Goal: Task Accomplishment & Management: Manage account settings

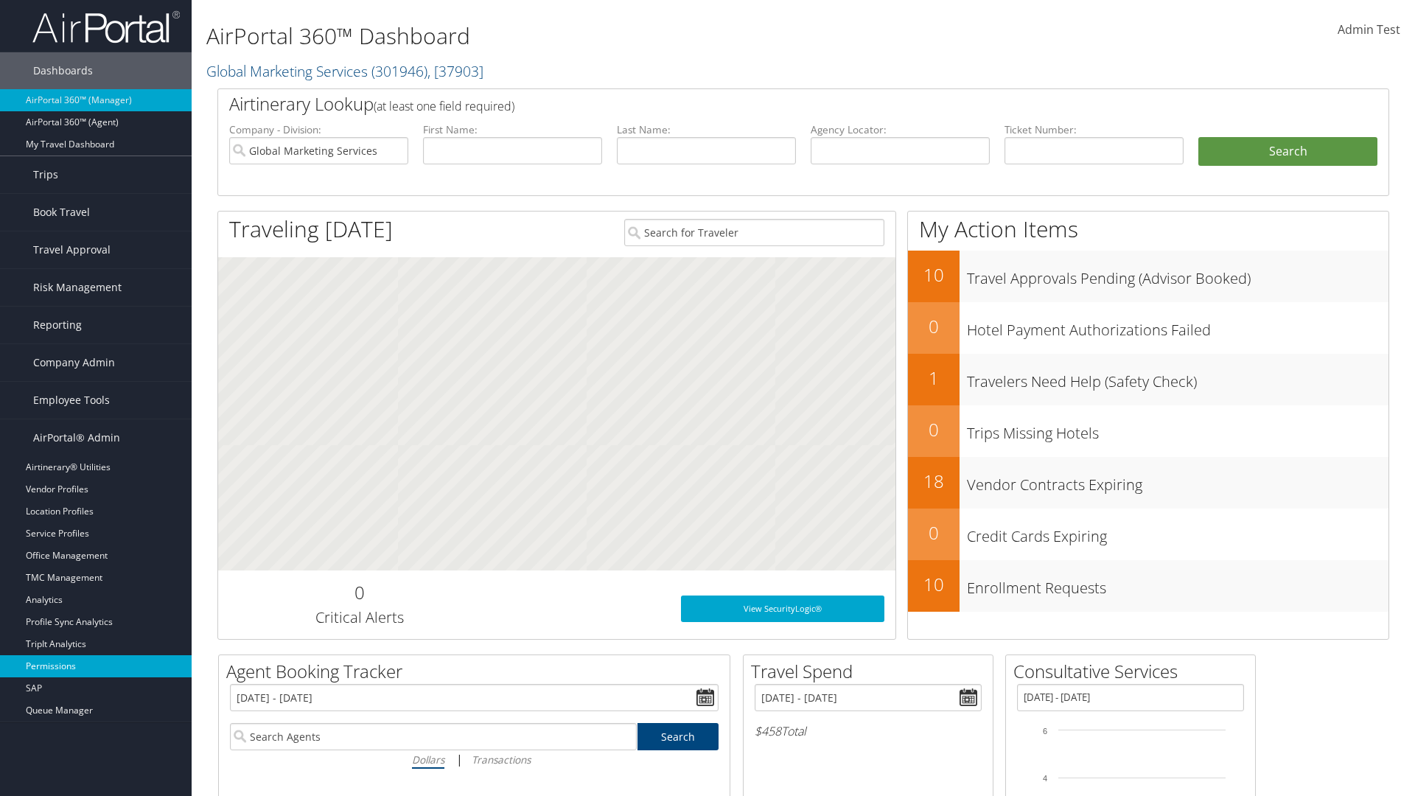
click at [96, 666] on link "Permissions" at bounding box center [96, 666] width 192 height 22
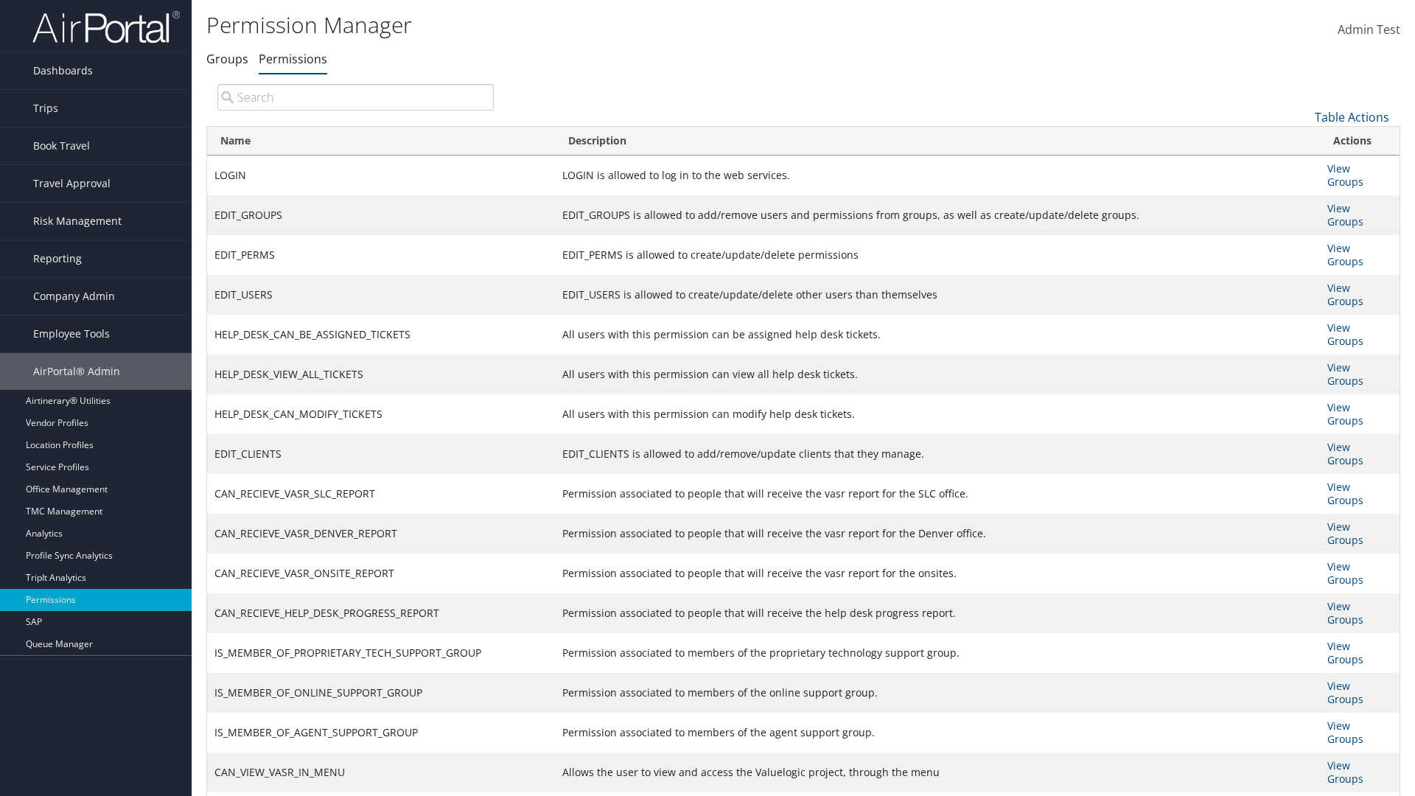
click at [355, 97] on input "search" at bounding box center [355, 97] width 276 height 27
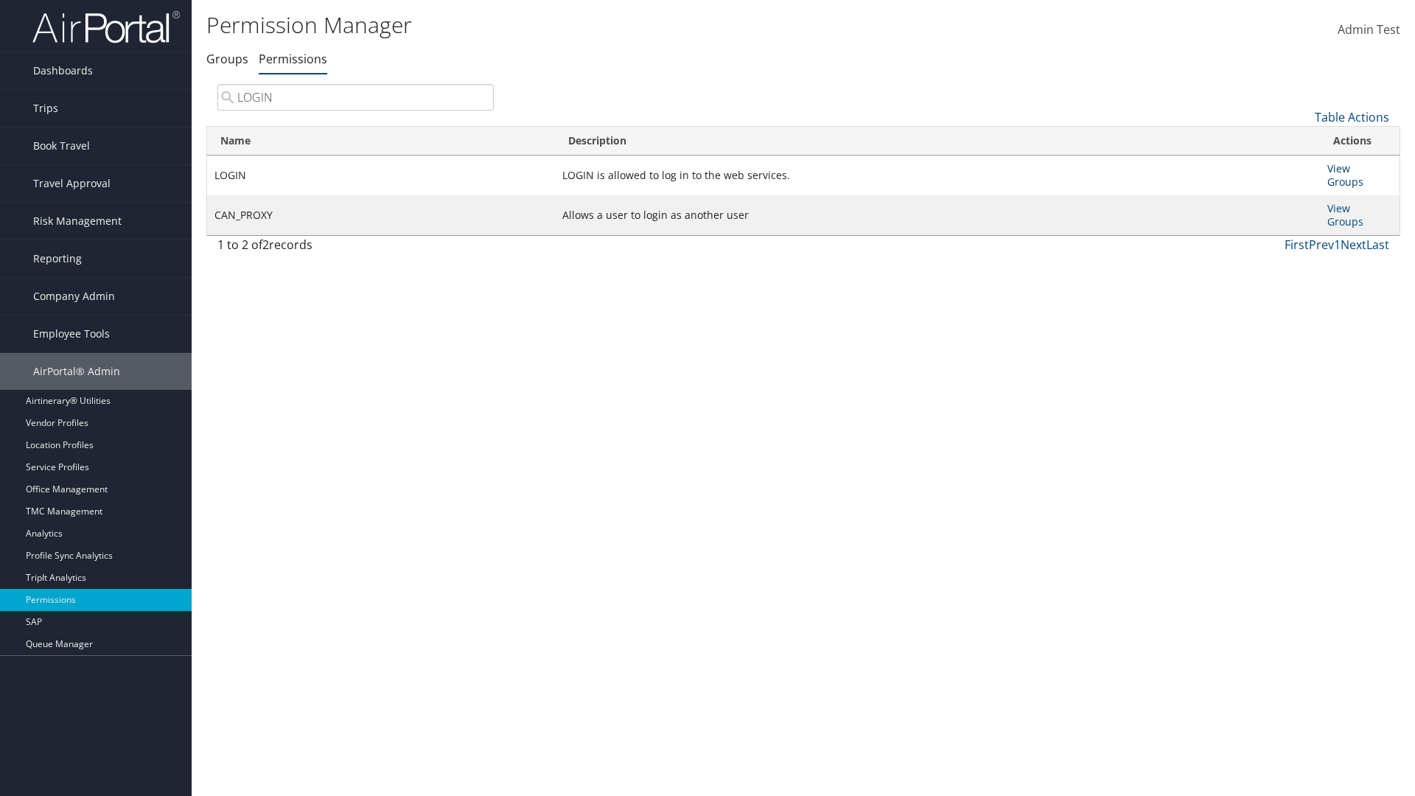
type input "LOGIN"
click at [1338, 168] on link "View Groups" at bounding box center [1345, 174] width 36 height 27
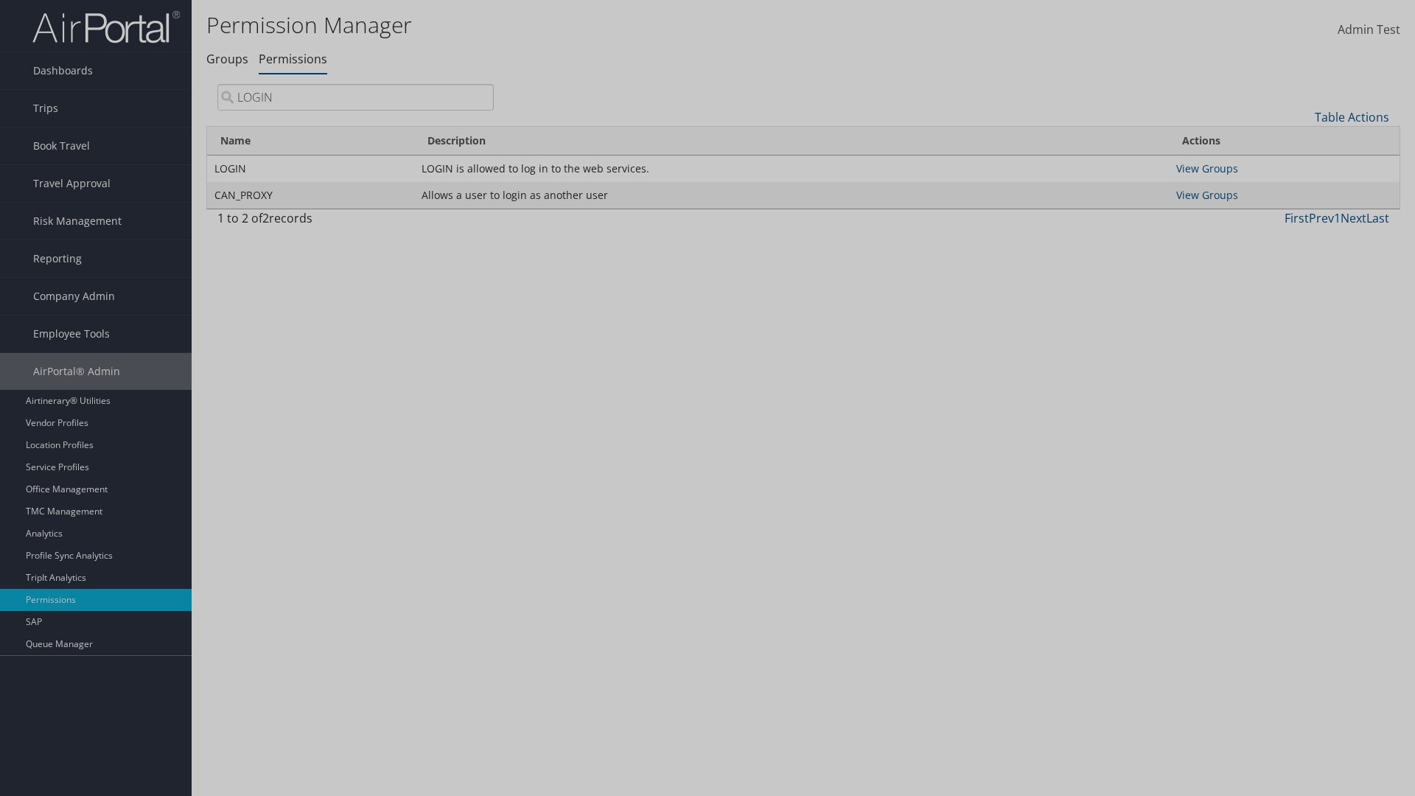
click at [0, 0] on link "Table Actions" at bounding box center [0, 0] width 0 height 0
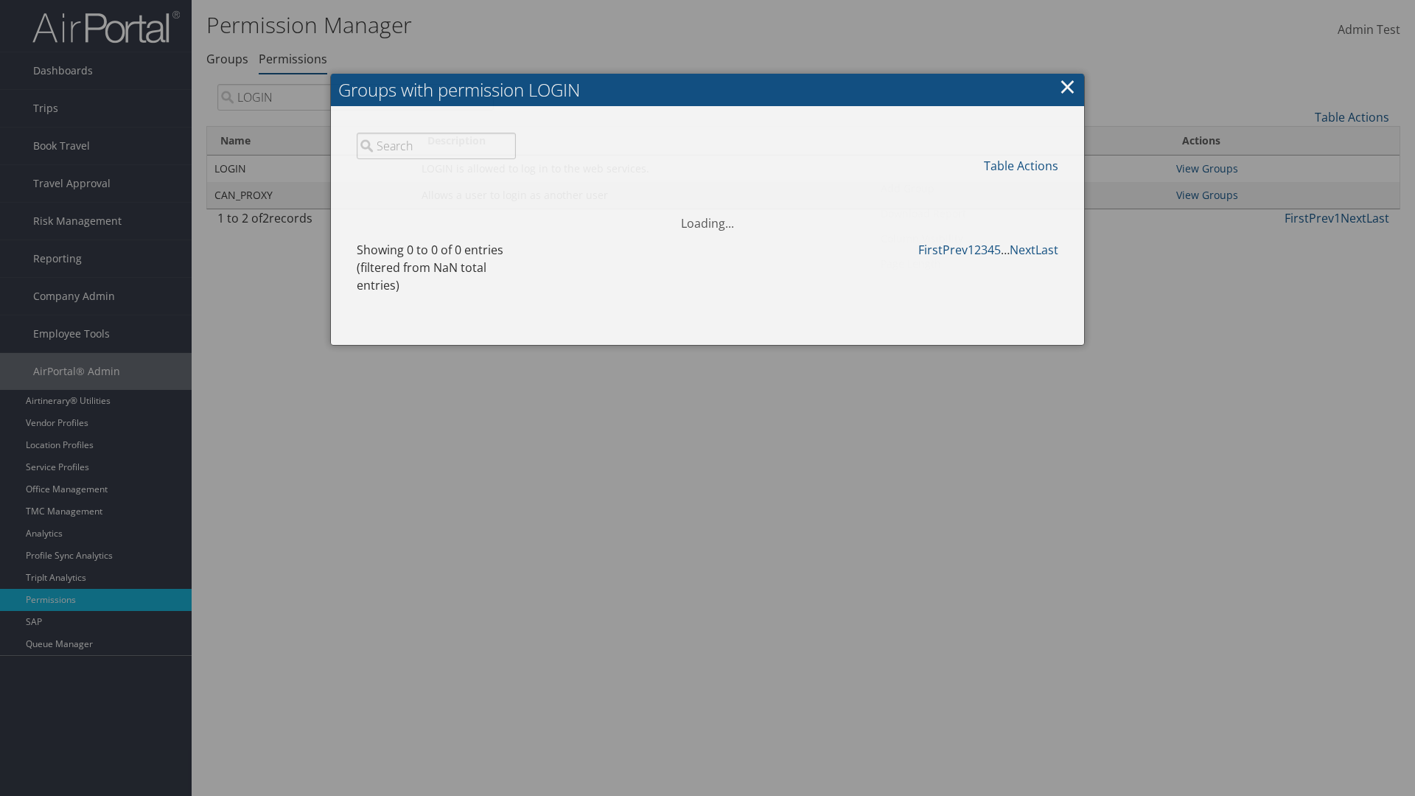
click at [971, 188] on link "Add Group" at bounding box center [972, 188] width 194 height 25
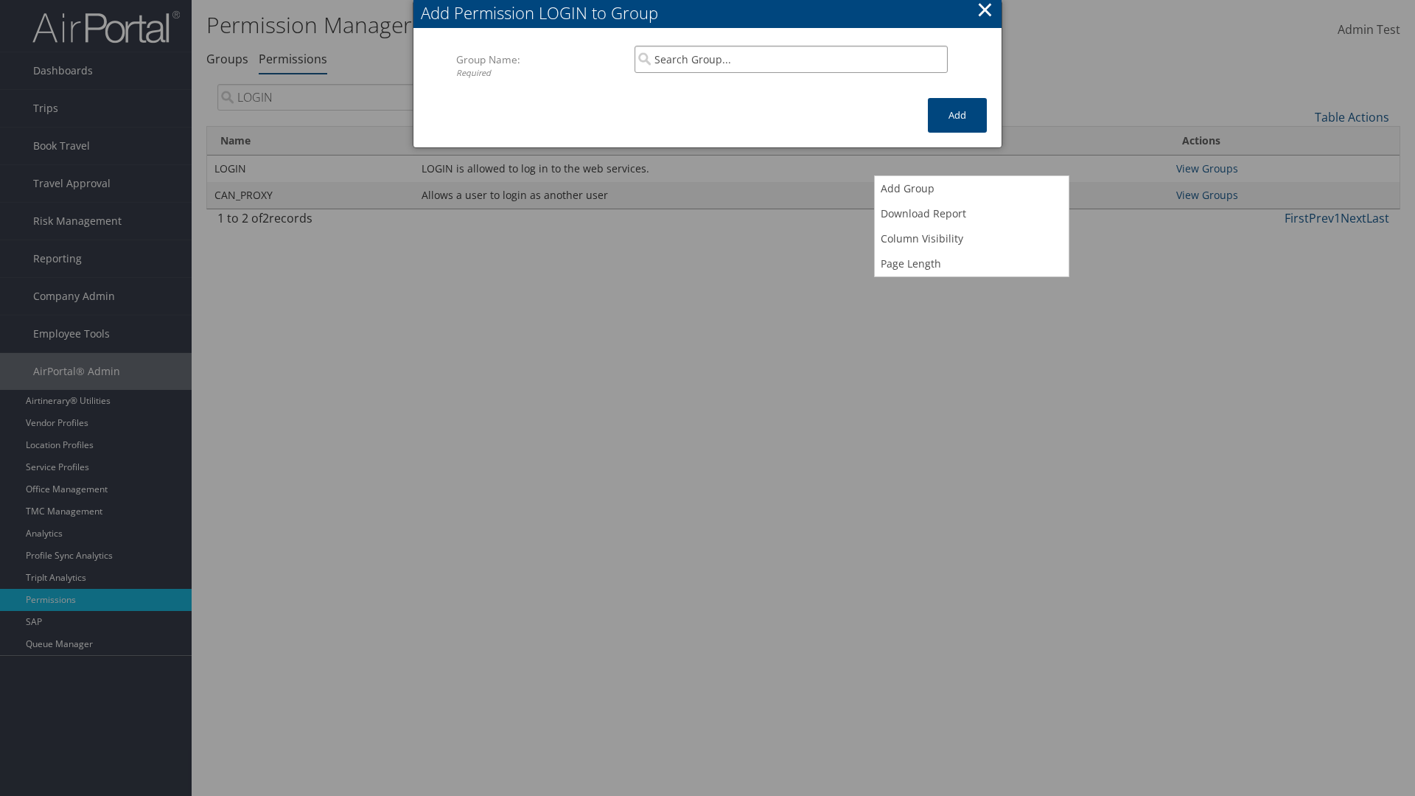
click at [791, 59] on input "search" at bounding box center [790, 59] width 313 height 27
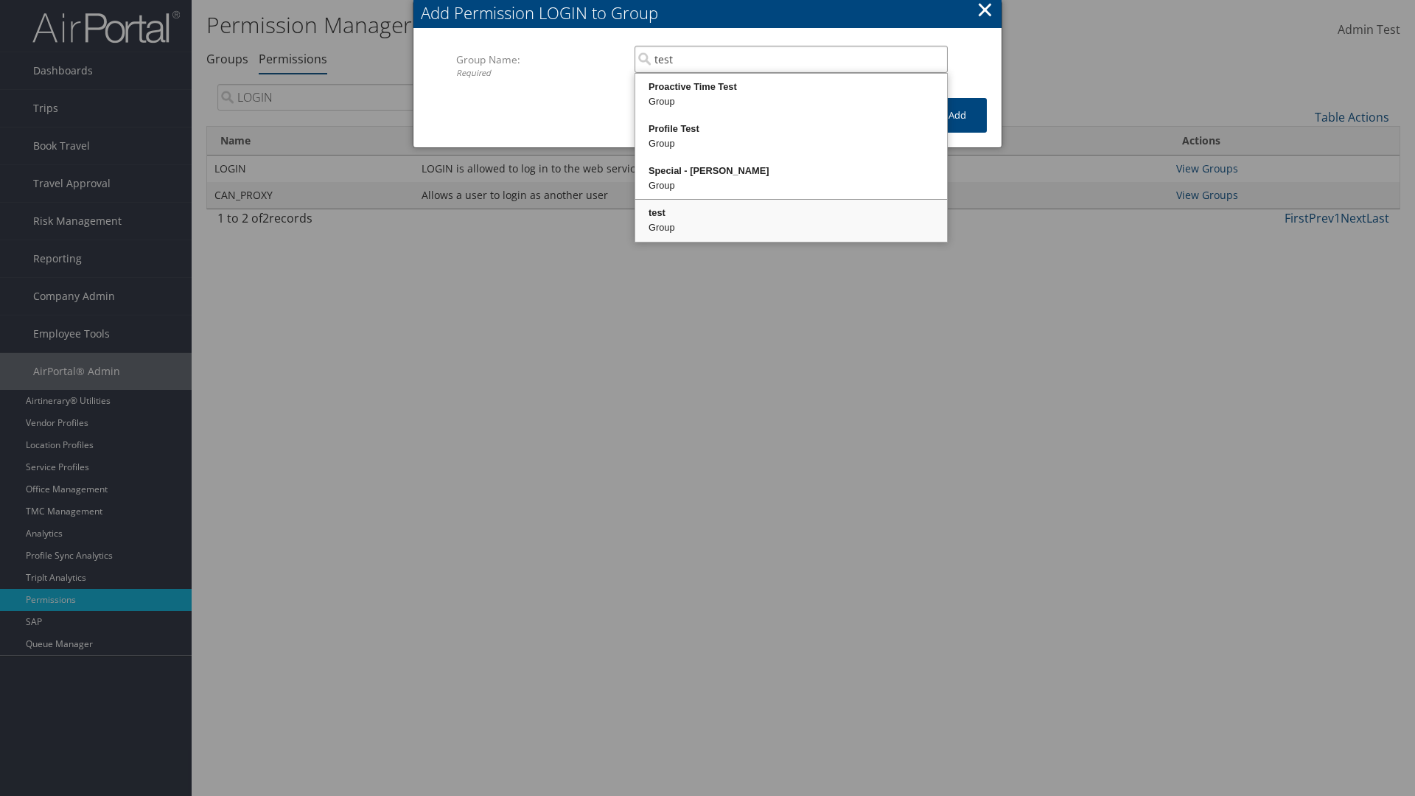
click at [791, 213] on div "test" at bounding box center [790, 213] width 307 height 15
type input "test"
click at [957, 115] on button "Add" at bounding box center [957, 115] width 59 height 35
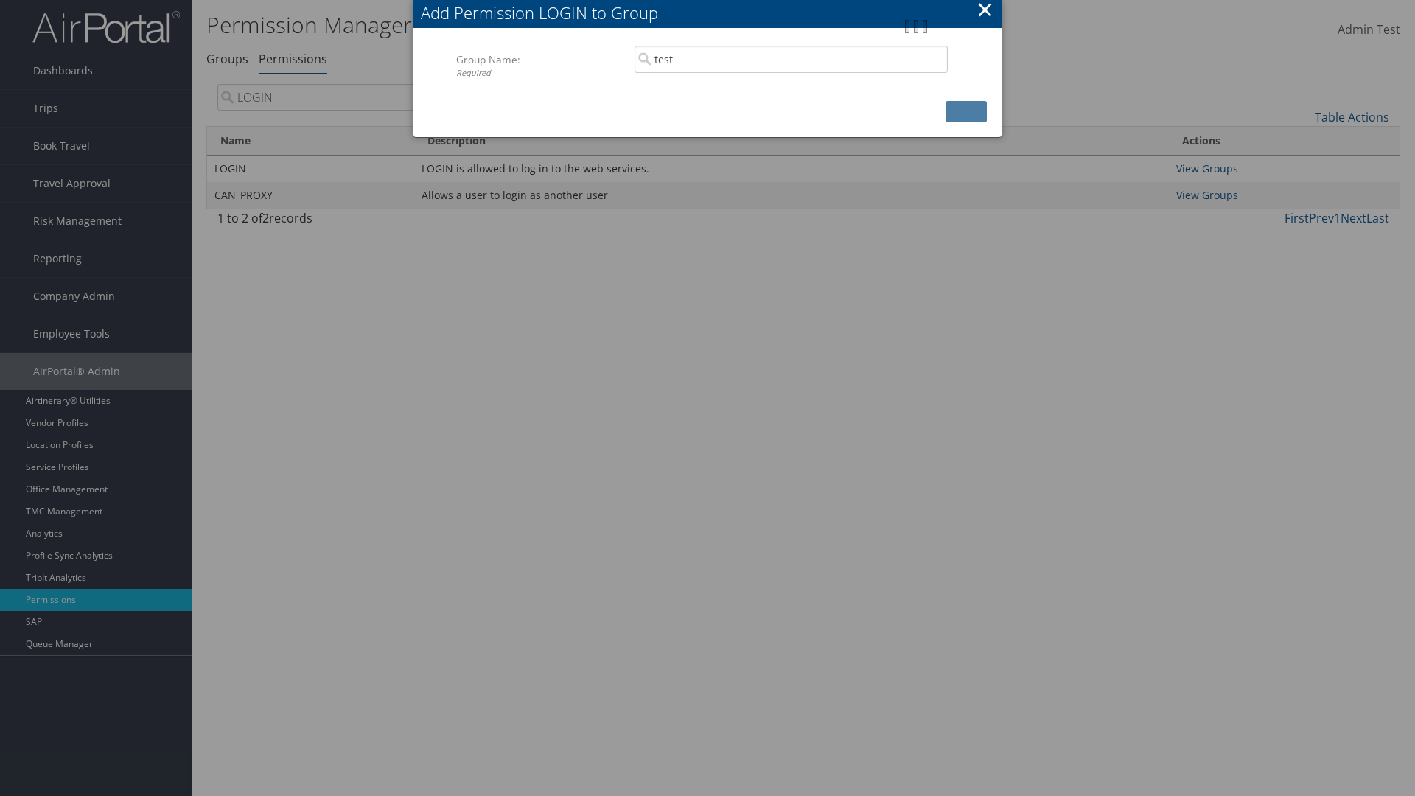
click at [984, 12] on button "×" at bounding box center [984, 9] width 17 height 29
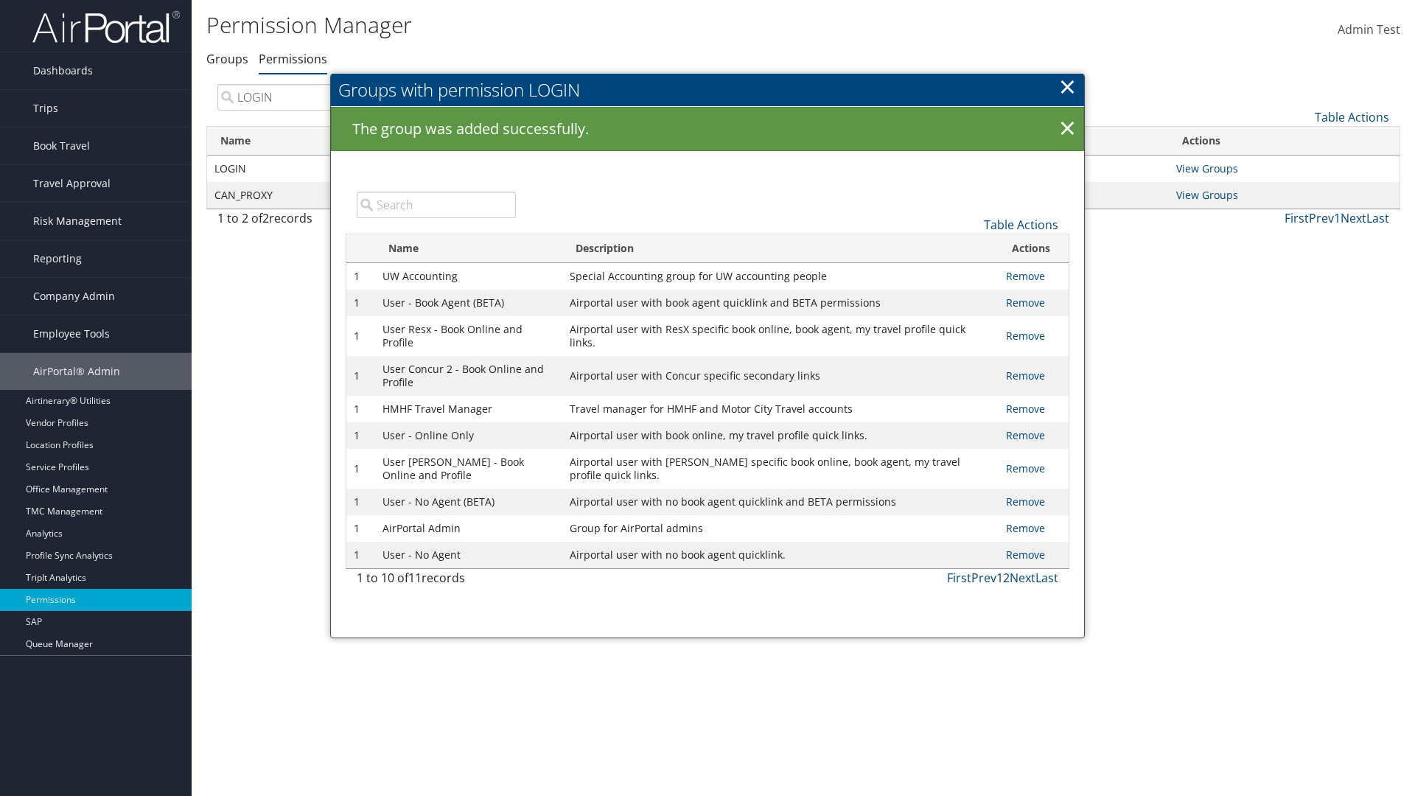
click at [435, 204] on input "search" at bounding box center [436, 205] width 159 height 27
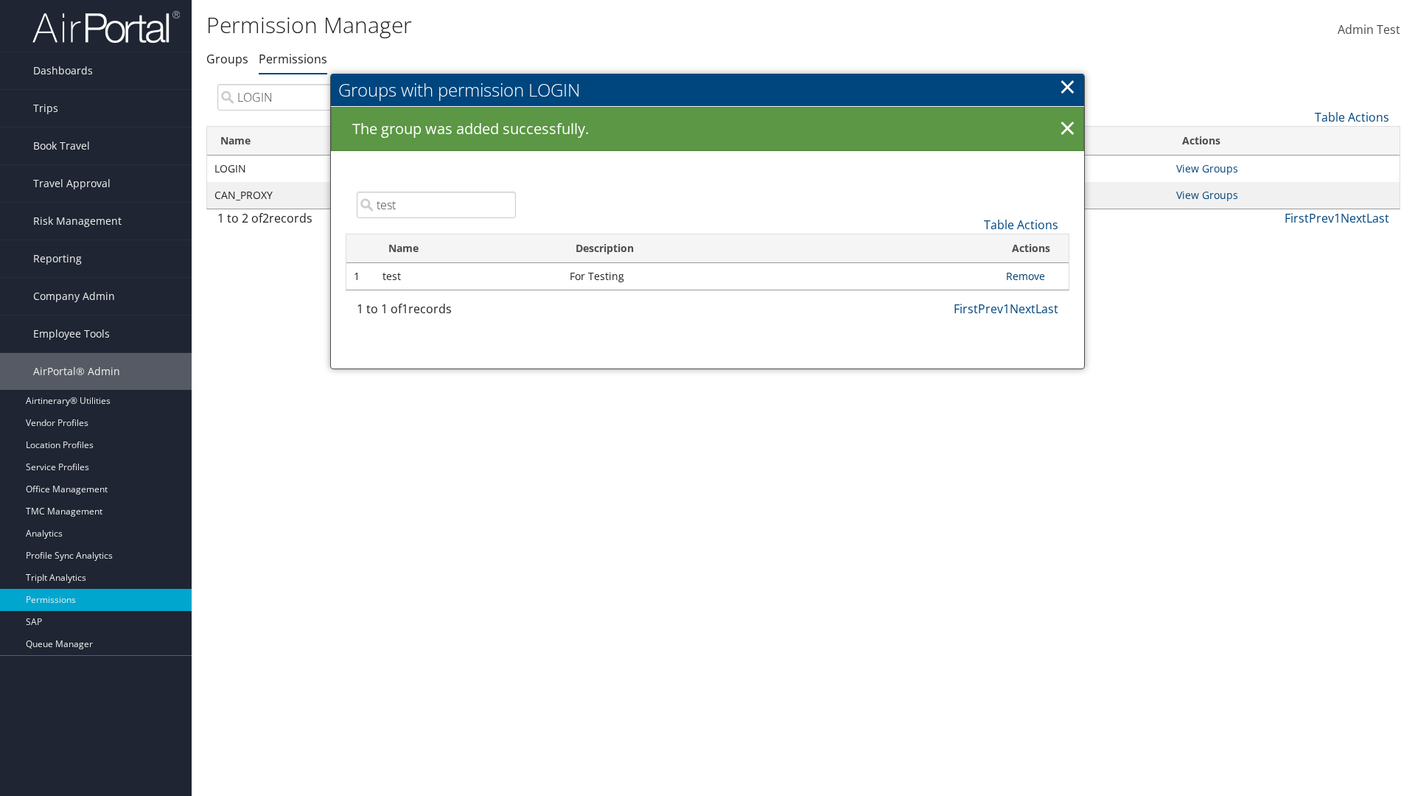
type input "test"
click at [1025, 276] on link "Remove" at bounding box center [1025, 276] width 39 height 14
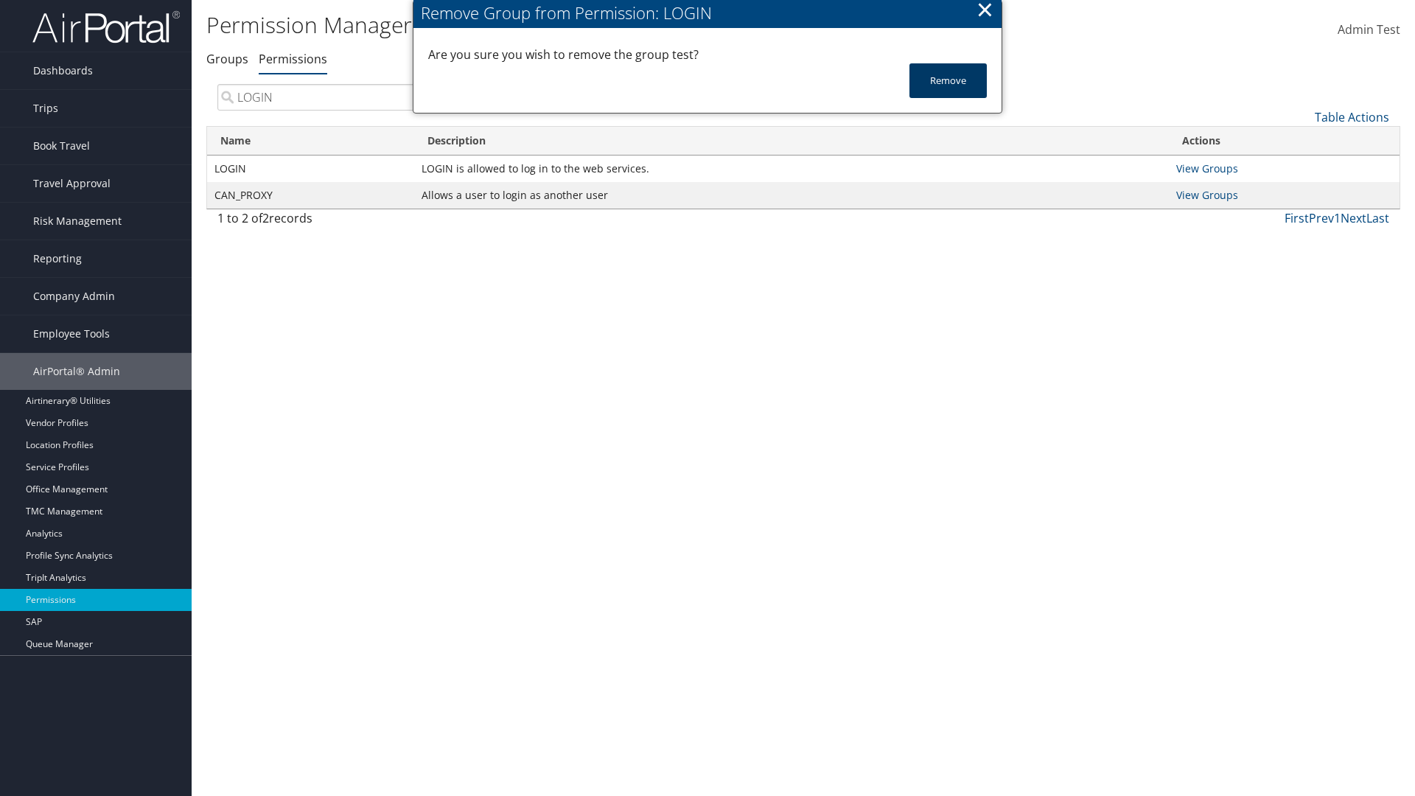
click at [948, 80] on button "Remove" at bounding box center [947, 80] width 77 height 35
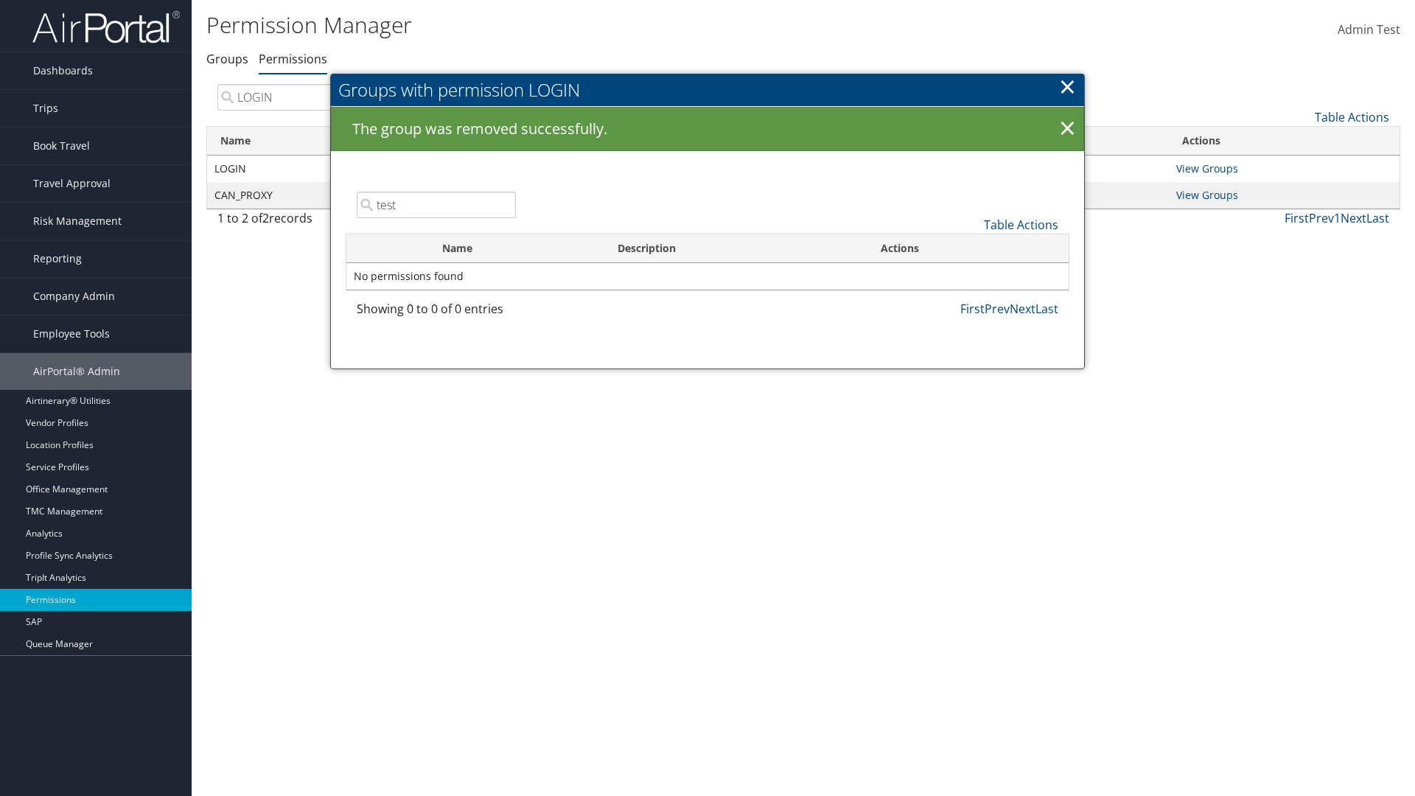
click at [1067, 86] on link "×" at bounding box center [1067, 85] width 17 height 29
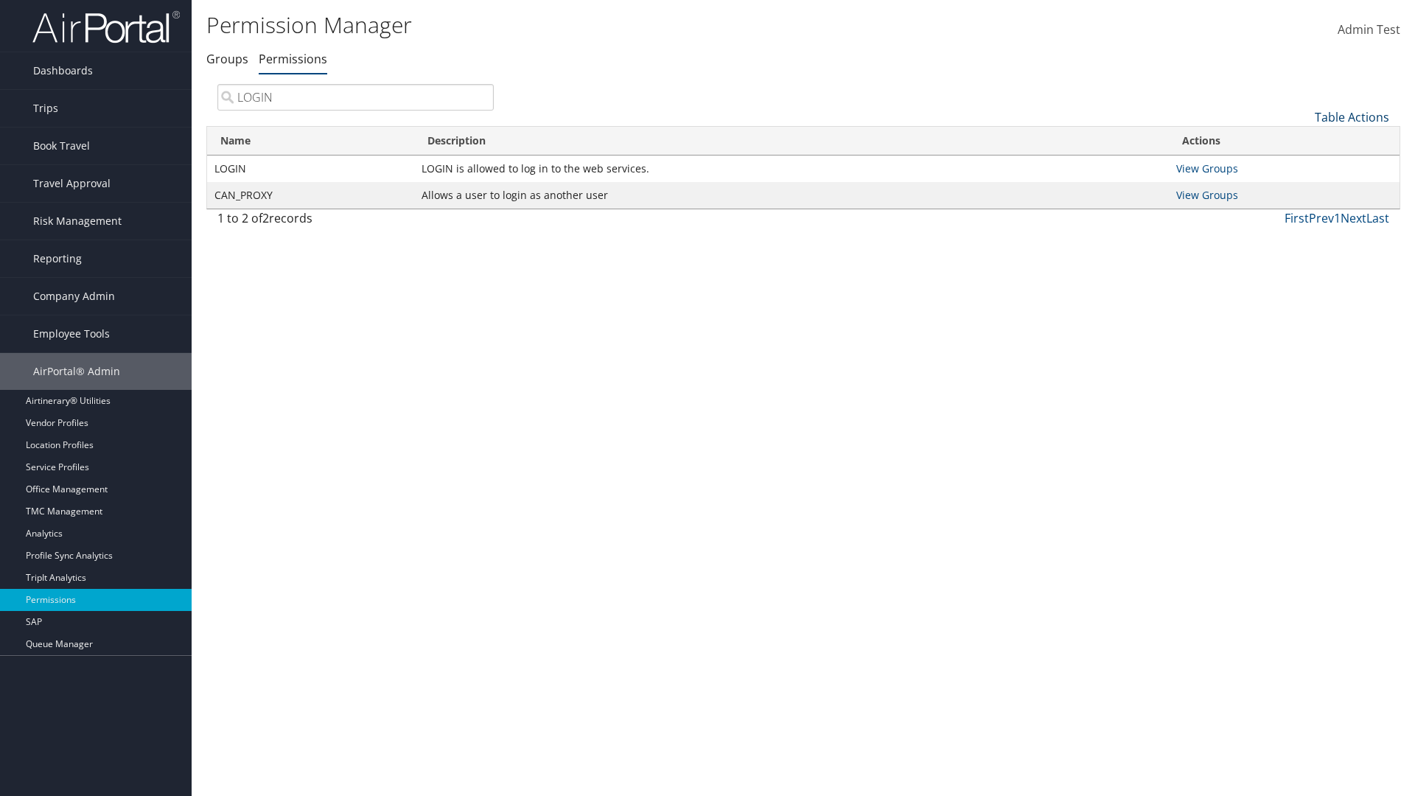
click at [1351, 116] on link "Table Actions" at bounding box center [1351, 117] width 74 height 16
click at [1302, 189] on link "Column Visibility" at bounding box center [1302, 190] width 194 height 25
click at [1302, 141] on link "Name" at bounding box center [1302, 141] width 194 height 25
click at [1302, 166] on link "Description" at bounding box center [1302, 166] width 194 height 25
click at [1302, 141] on link "Name" at bounding box center [1302, 141] width 194 height 25
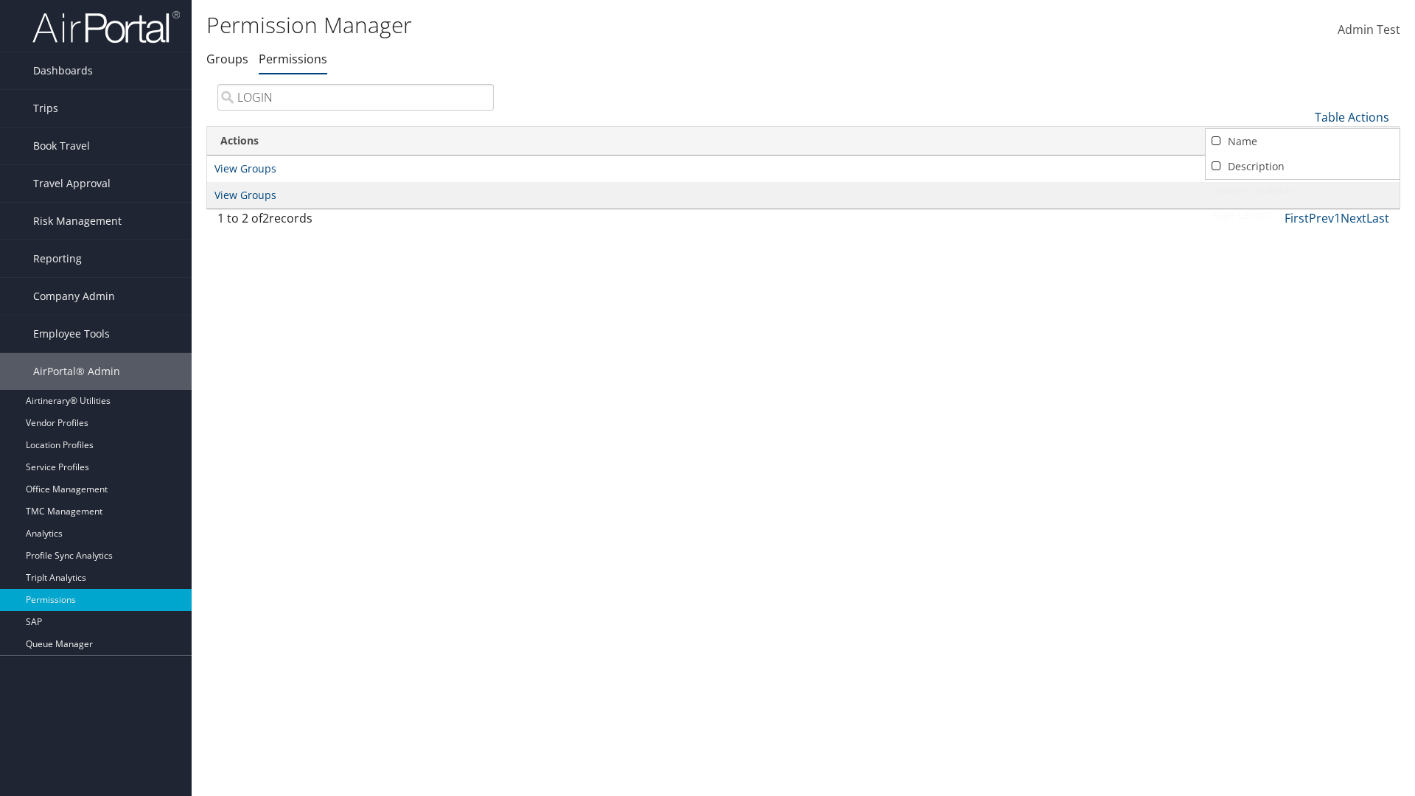
click at [1302, 166] on link "Description" at bounding box center [1302, 166] width 194 height 25
click at [707, 398] on div at bounding box center [707, 398] width 1415 height 796
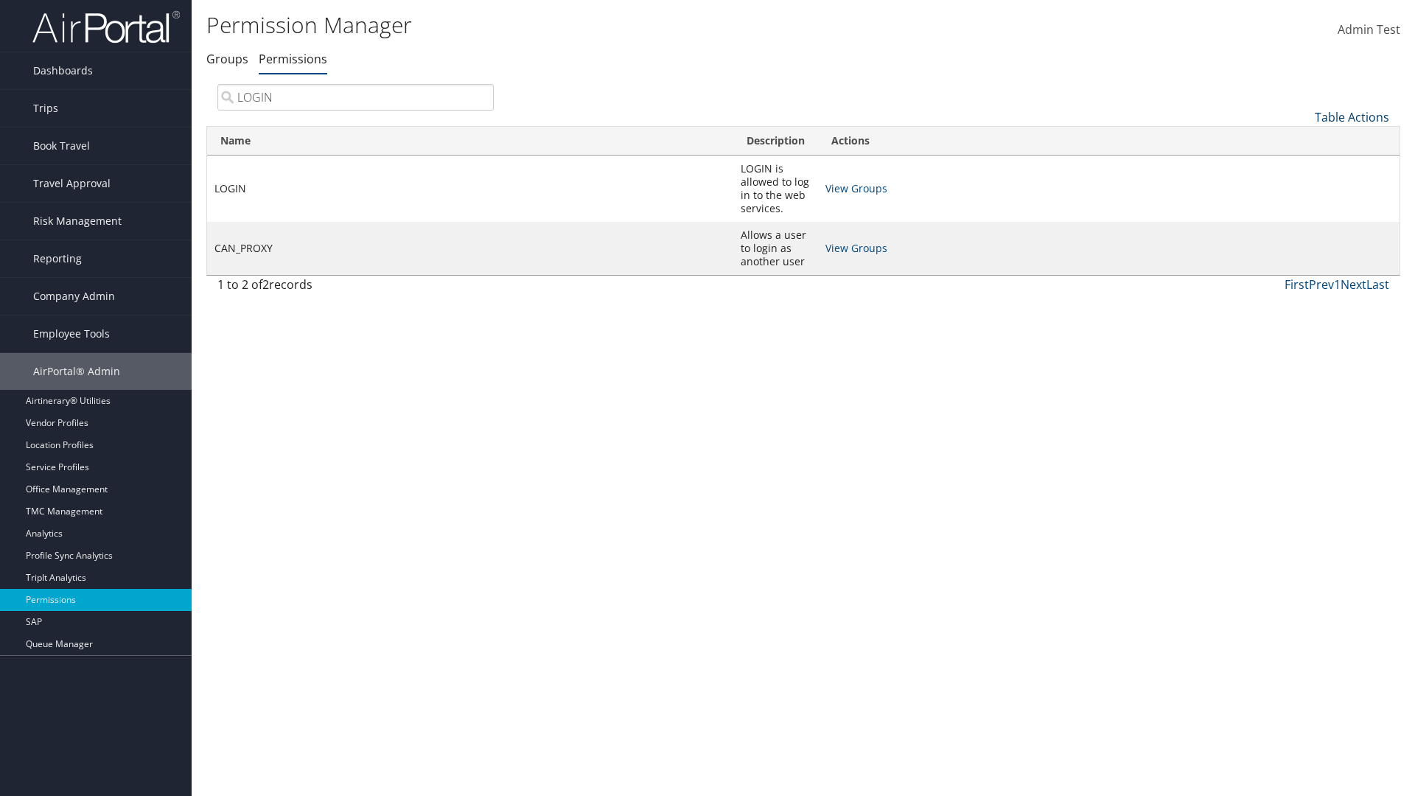
click at [1351, 116] on link "Table Actions" at bounding box center [1351, 117] width 74 height 16
click at [1302, 214] on link "Page Length" at bounding box center [1302, 215] width 194 height 25
click at [1351, 116] on link "Table Actions" at bounding box center [1351, 117] width 74 height 16
click at [1302, 214] on link "Page Length" at bounding box center [1302, 215] width 194 height 25
click at [1302, 191] on link "50" at bounding box center [1302, 191] width 194 height 25
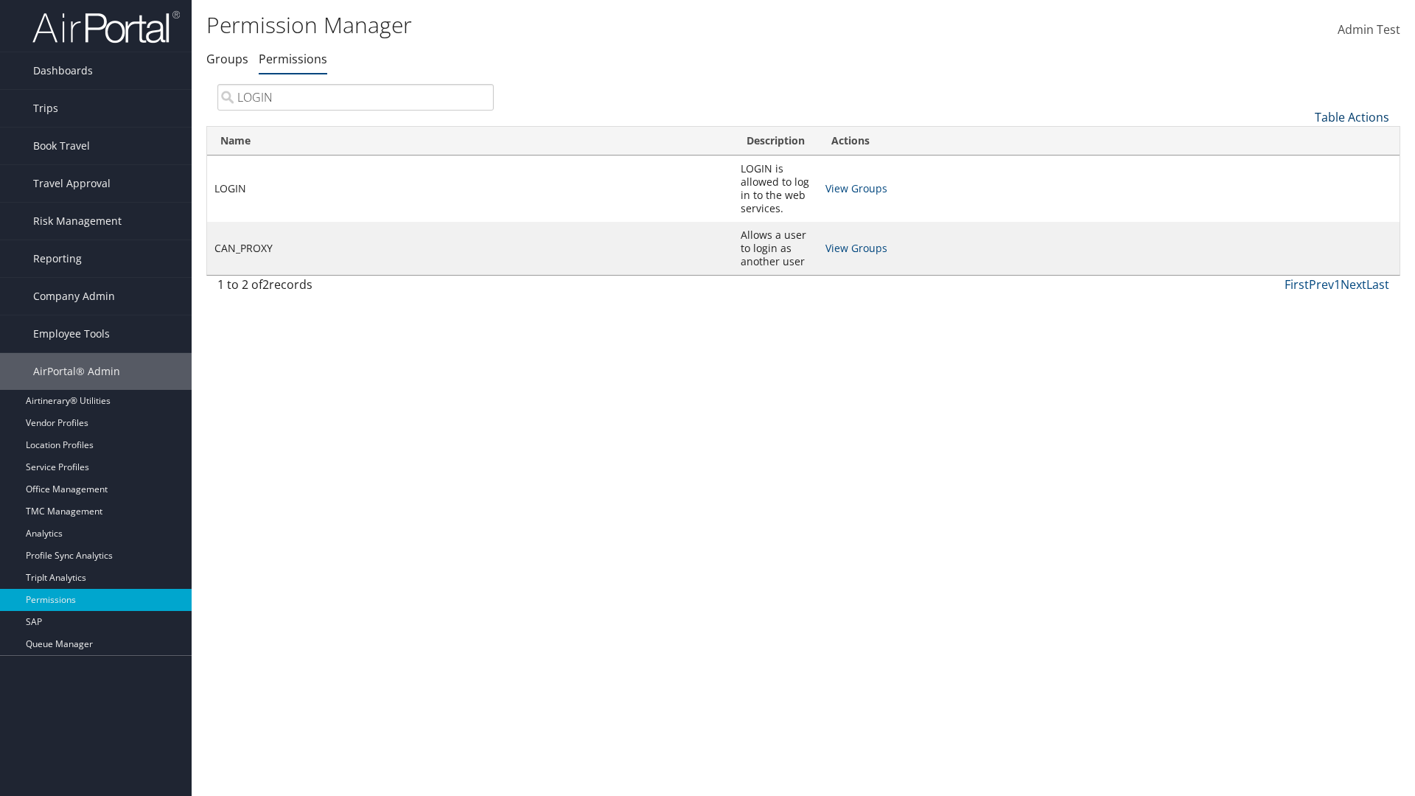
click at [1351, 116] on link "Table Actions" at bounding box center [1351, 117] width 74 height 16
